Goal: Find specific page/section

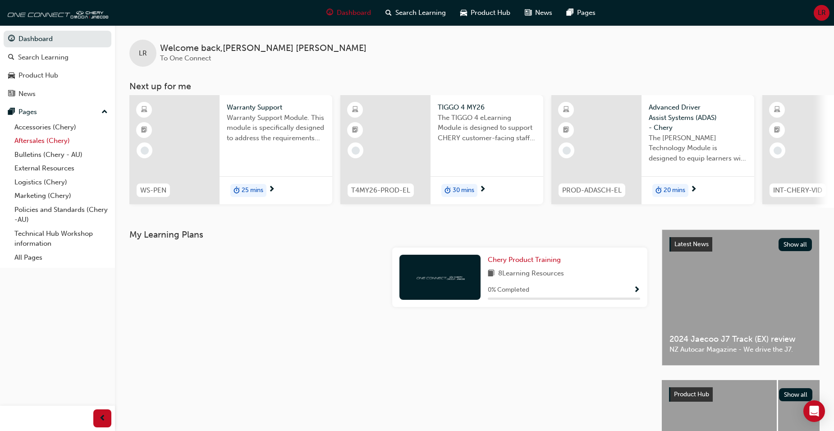
click at [35, 142] on link "Aftersales (Chery)" at bounding box center [61, 141] width 101 height 14
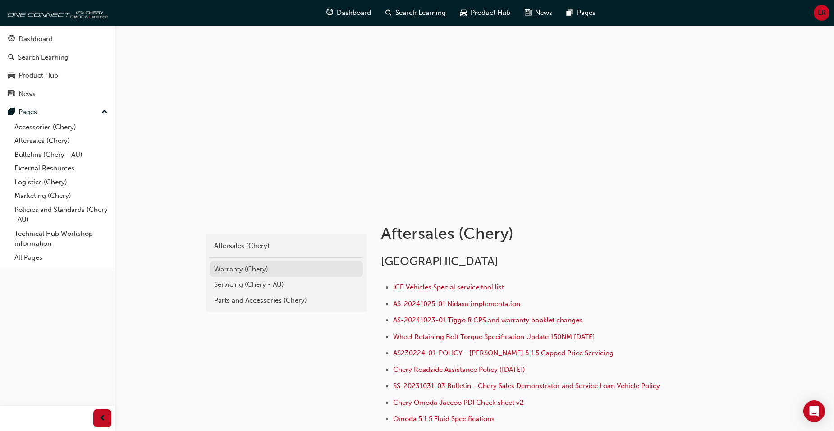
click at [246, 271] on div "Warranty (Chery)" at bounding box center [286, 269] width 144 height 10
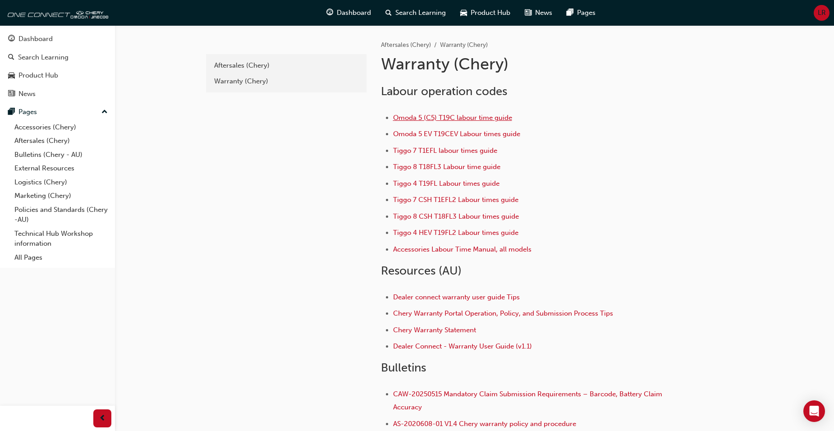
click at [429, 121] on span "Omoda 5 (C5) T19C labour time guide" at bounding box center [452, 118] width 119 height 8
